Goal: Find specific page/section

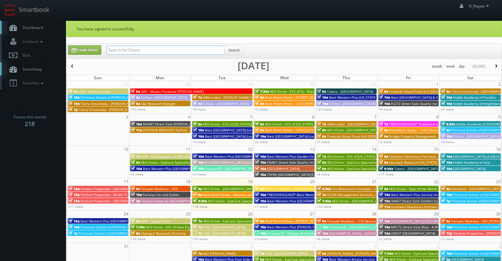
click at [130, 47] on input "text" at bounding box center [165, 50] width 118 height 9
click at [148, 52] on input "text" at bounding box center [165, 50] width 118 height 9
type input "lkwd"
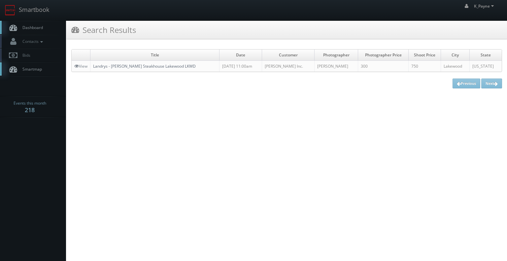
click at [170, 66] on link "Landrys - Simms Steakhouse Lakewood LKWD" at bounding box center [144, 66] width 103 height 6
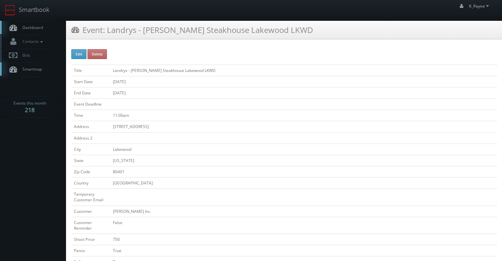
click at [77, 35] on h3 "Event: Landrys - [PERSON_NAME] Steakhouse Lakewood LKWD" at bounding box center [192, 30] width 242 height 12
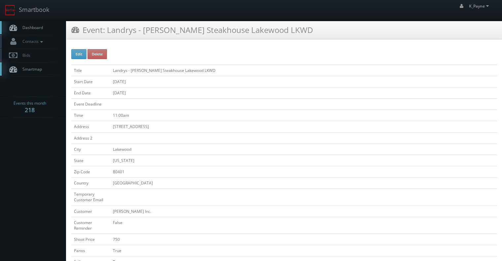
click at [47, 22] on link "Dashboard" at bounding box center [33, 28] width 66 height 14
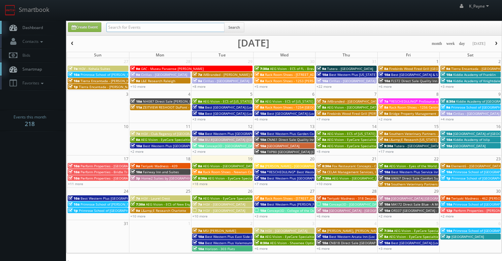
click at [136, 25] on input "text" at bounding box center [165, 27] width 118 height 9
type input "ga537"
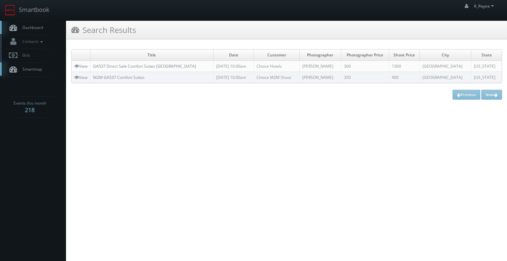
click at [124, 62] on td "GA537 Direct Sale Comfort Suites [GEOGRAPHIC_DATA]" at bounding box center [151, 66] width 123 height 11
click at [118, 68] on link "GA537 Direct Sale Comfort Suites [GEOGRAPHIC_DATA]" at bounding box center [144, 66] width 103 height 6
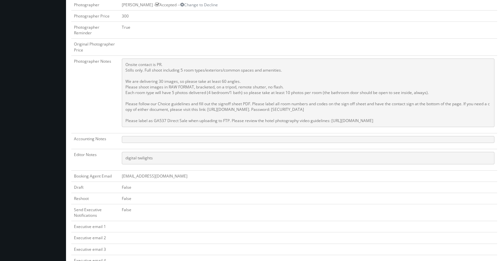
scroll to position [44, 0]
